Goal: Information Seeking & Learning: Learn about a topic

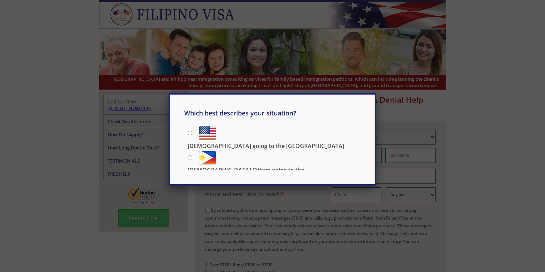
click at [68, 138] on div "Which best describes your situation? [DEMOGRAPHIC_DATA] going to the [GEOGRAPHI…" at bounding box center [272, 136] width 545 height 272
click at [190, 157] on input "[DEMOGRAPHIC_DATA] Citizen going to the [DEMOGRAPHIC_DATA]" at bounding box center [190, 158] width 5 height 5
radio input "true"
